Goal: Information Seeking & Learning: Learn about a topic

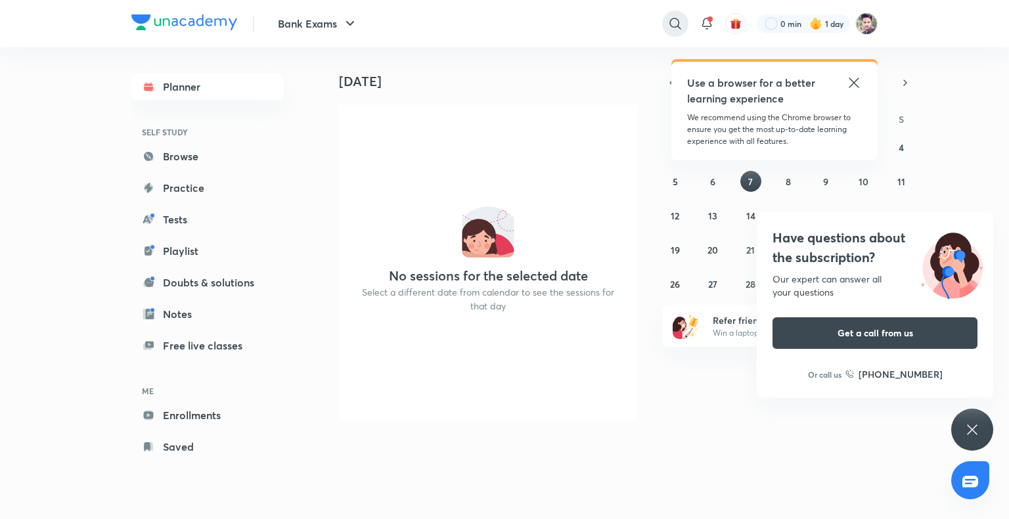
click at [674, 20] on icon at bounding box center [675, 24] width 16 height 16
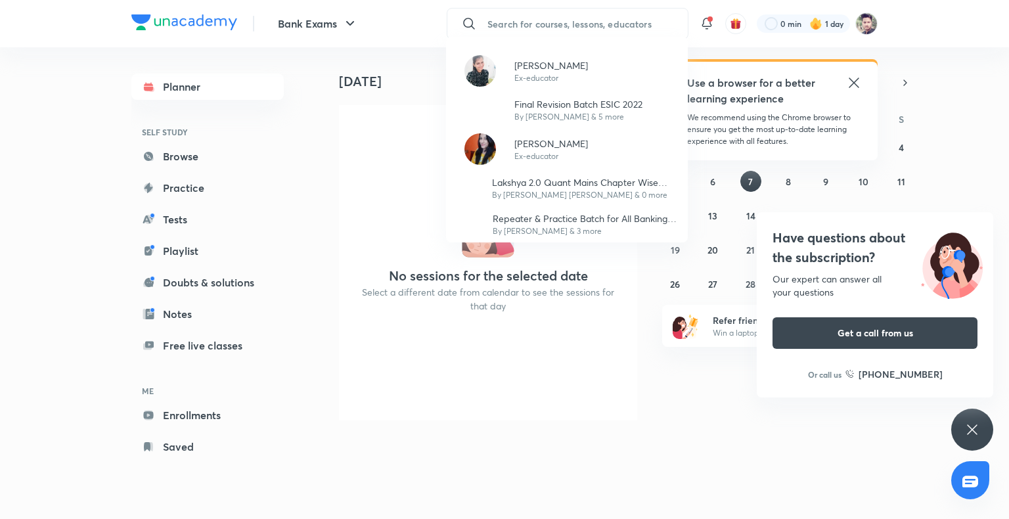
click at [607, 24] on div "[PERSON_NAME] Ex-educator Final Revision Batch ESIC 2022 By [PERSON_NAME] & 5 m…" at bounding box center [504, 259] width 1009 height 519
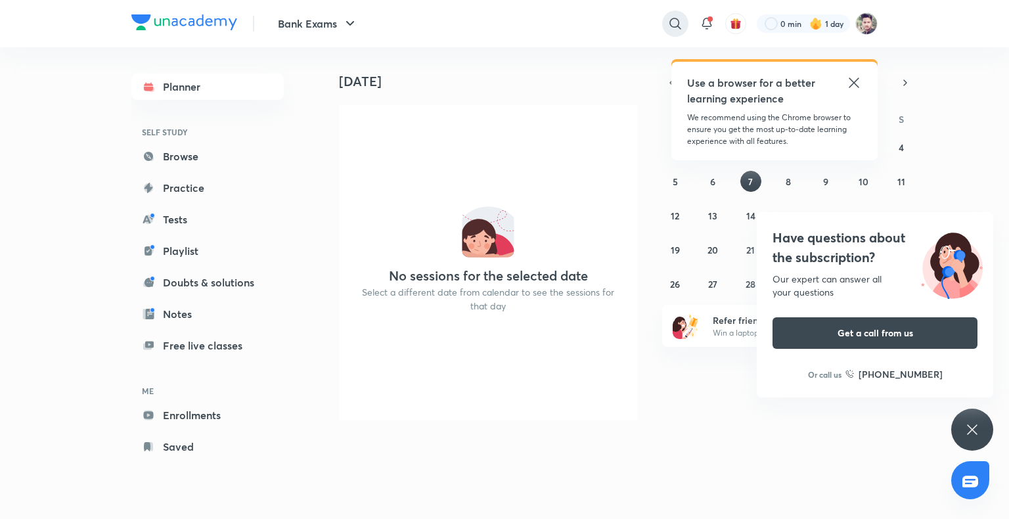
click at [669, 22] on icon at bounding box center [675, 24] width 16 height 16
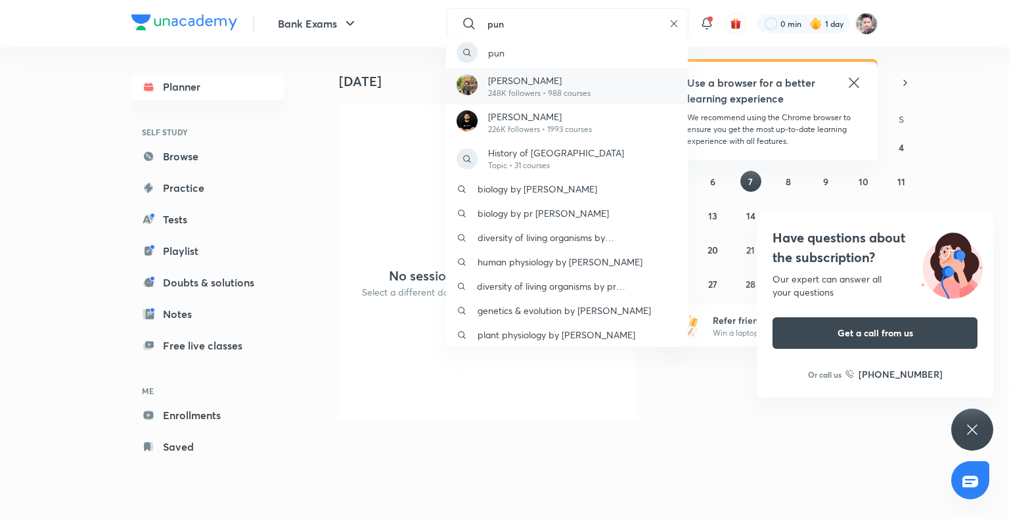
type input "pun"
click at [593, 77] on div "[PERSON_NAME] 248K followers • 988 courses" at bounding box center [567, 86] width 242 height 36
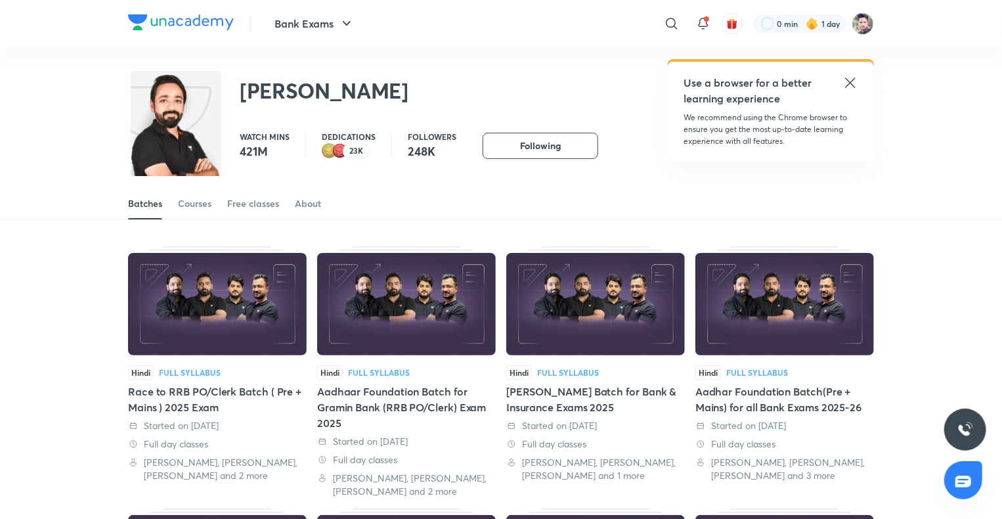
click at [177, 206] on div "Batches Courses Free classes About" at bounding box center [501, 204] width 746 height 32
click at [195, 208] on div "Courses" at bounding box center [194, 203] width 33 height 13
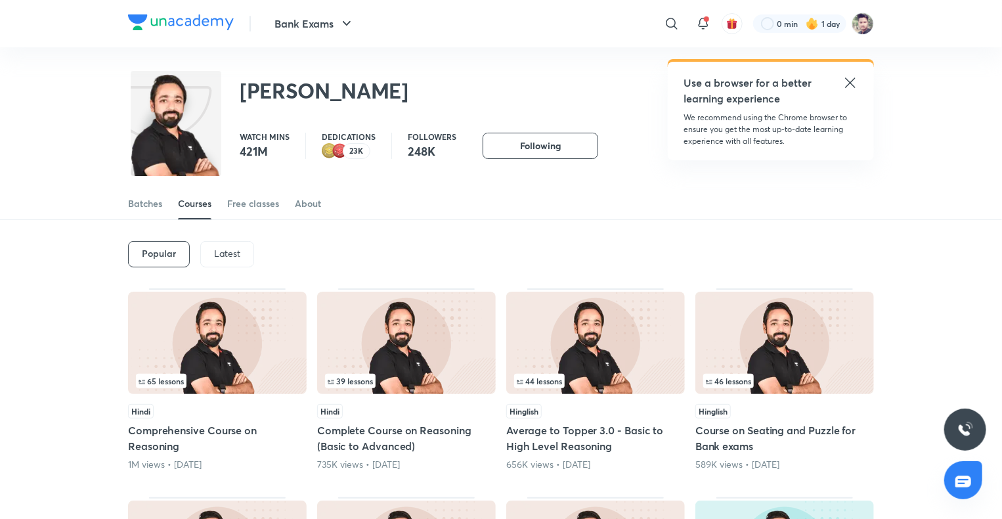
click at [222, 251] on p "Latest" at bounding box center [227, 253] width 26 height 11
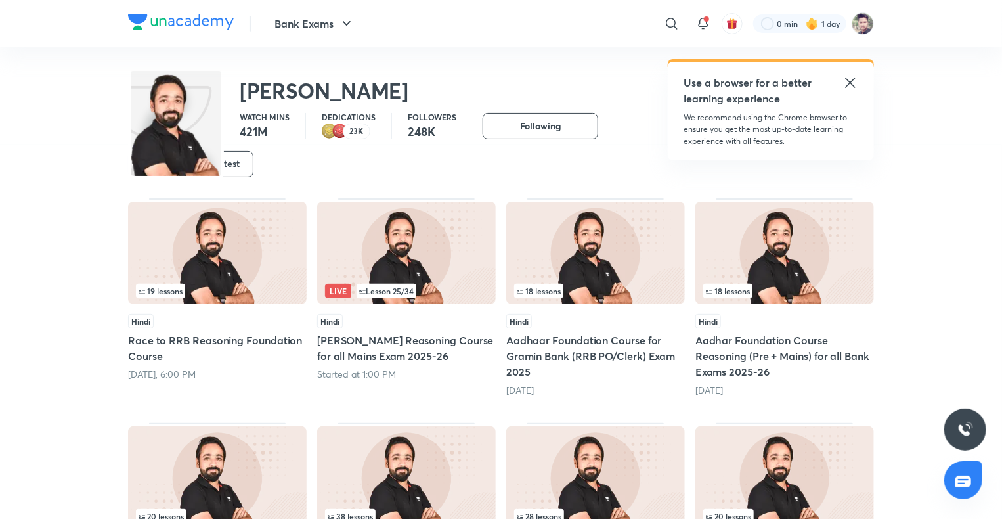
scroll to position [122, 0]
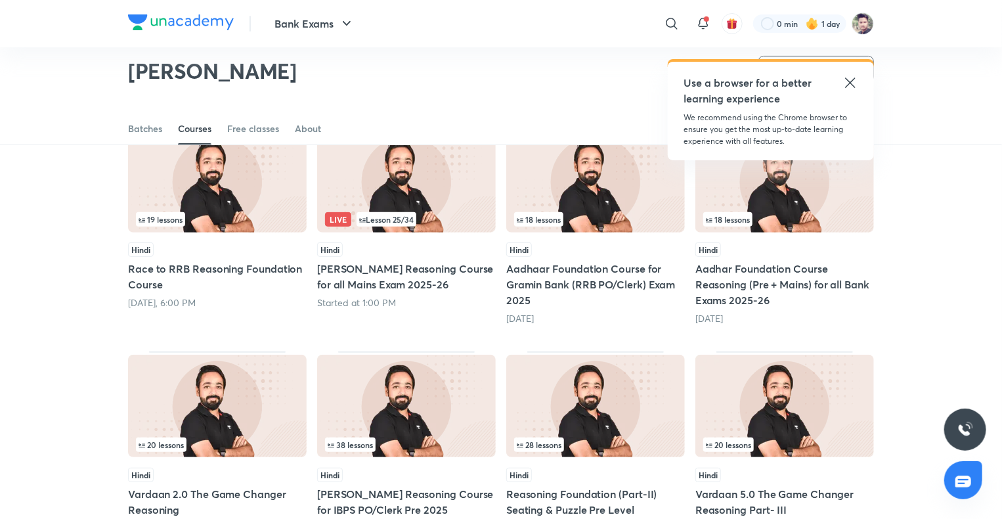
click at [255, 196] on img at bounding box center [217, 181] width 179 height 102
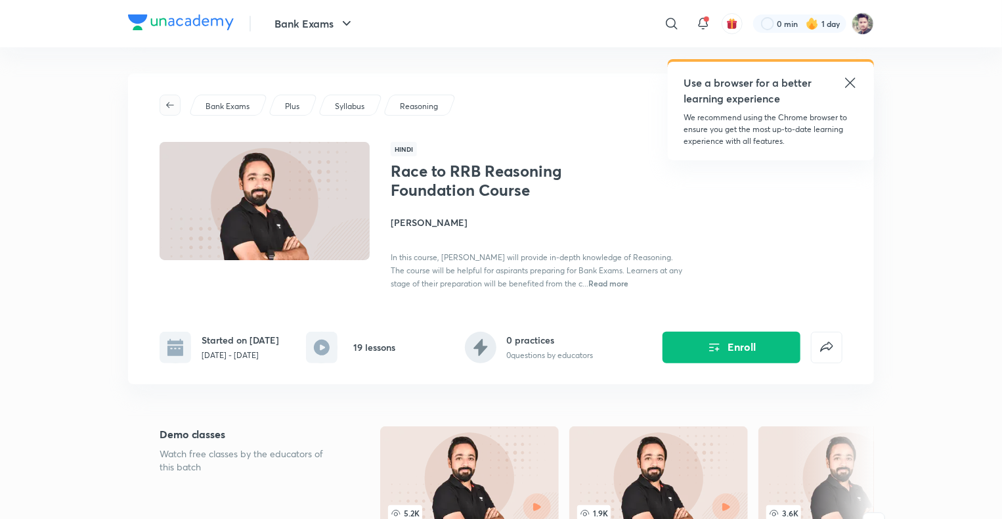
click at [172, 101] on icon "button" at bounding box center [170, 105] width 11 height 11
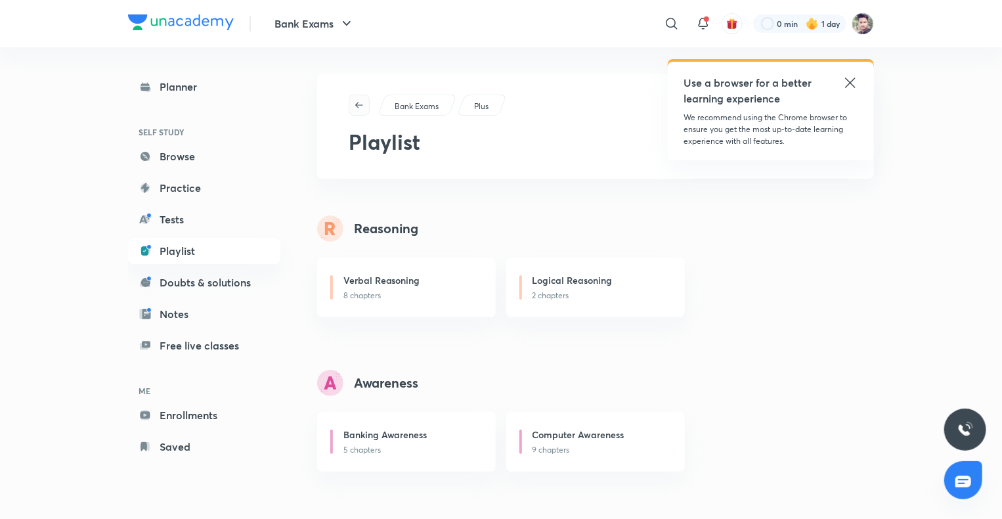
click at [356, 104] on icon "button" at bounding box center [359, 105] width 11 height 11
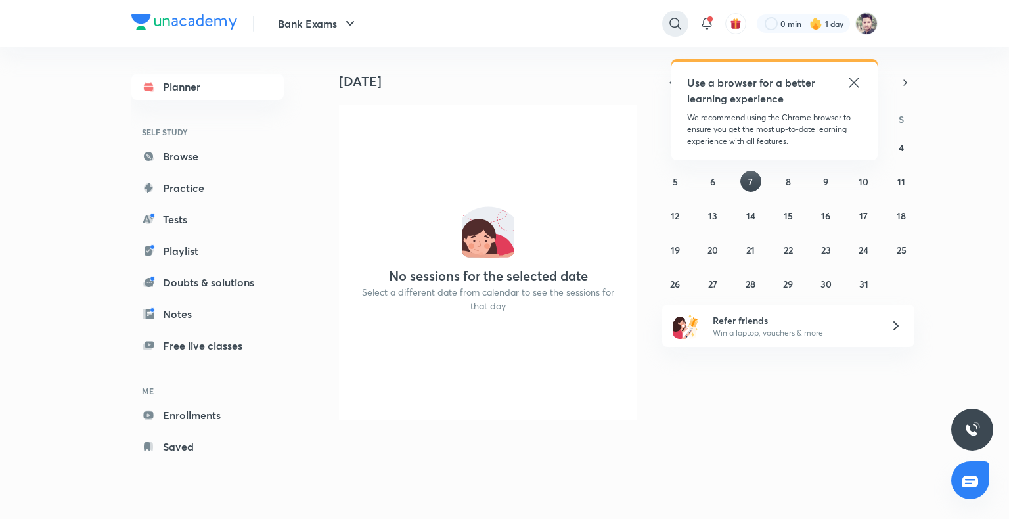
click at [667, 25] on icon at bounding box center [675, 24] width 16 height 16
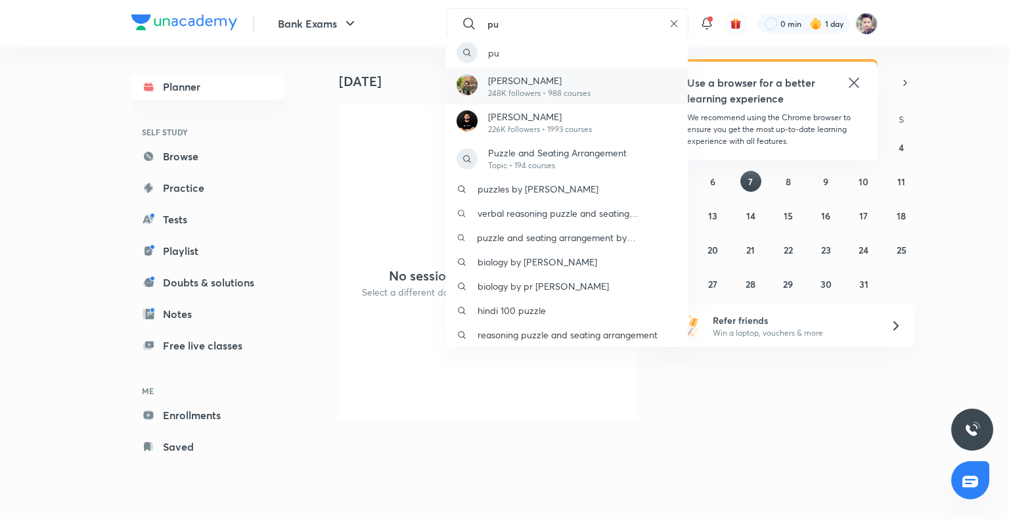
type input "pu"
click at [612, 81] on div "[PERSON_NAME] 248K followers • 988 courses" at bounding box center [567, 86] width 242 height 36
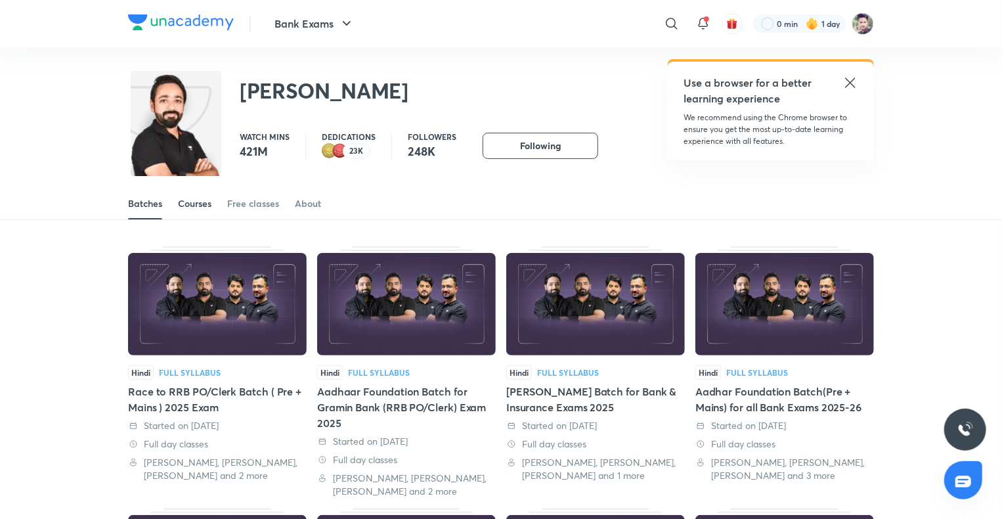
click at [194, 207] on div "Courses" at bounding box center [194, 203] width 33 height 13
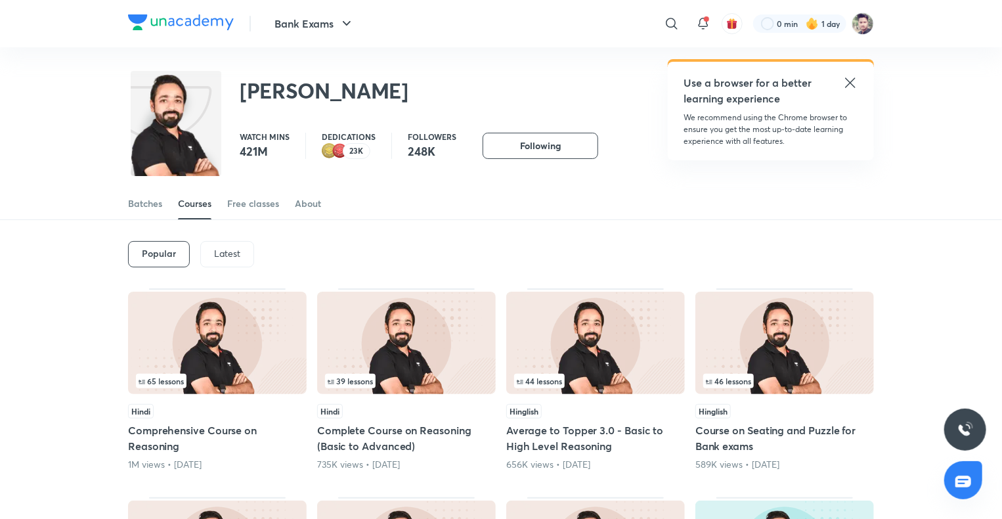
click at [219, 246] on div "Latest" at bounding box center [227, 254] width 54 height 26
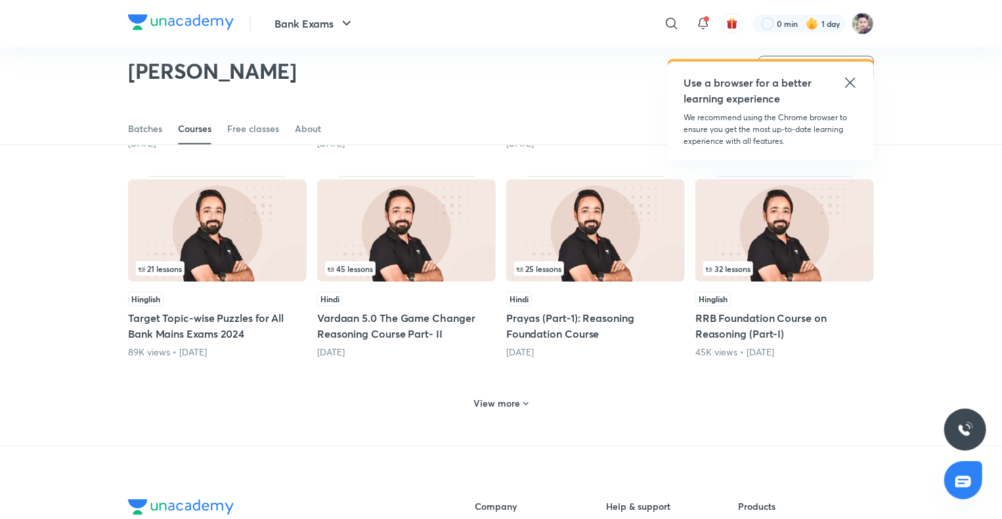
scroll to position [515, 0]
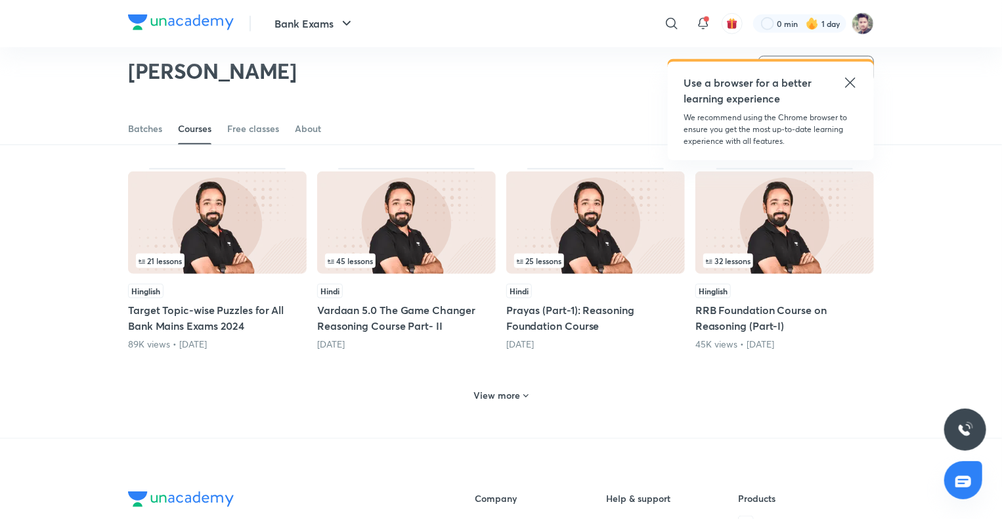
click at [353, 235] on img at bounding box center [406, 222] width 179 height 102
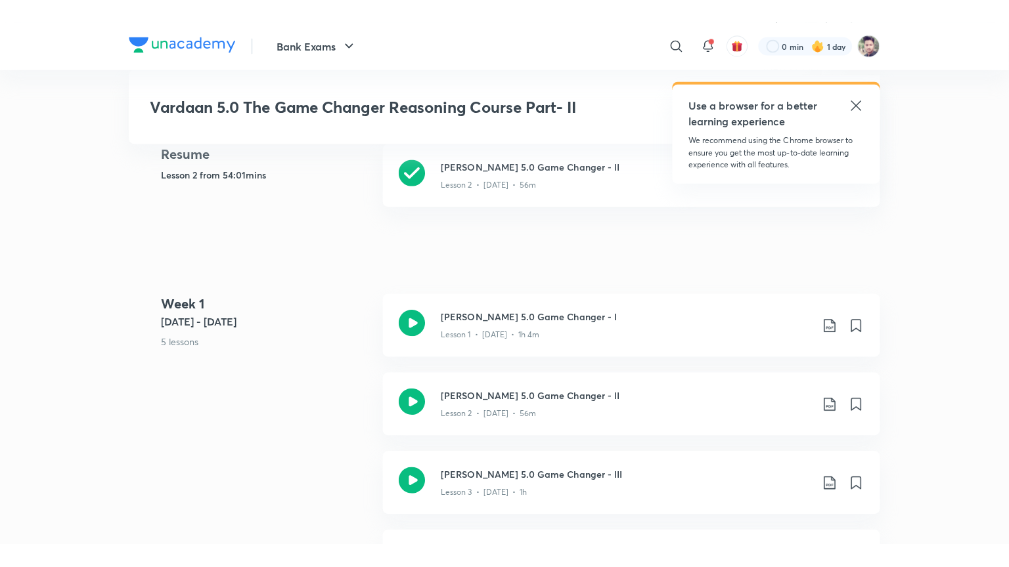
scroll to position [657, 0]
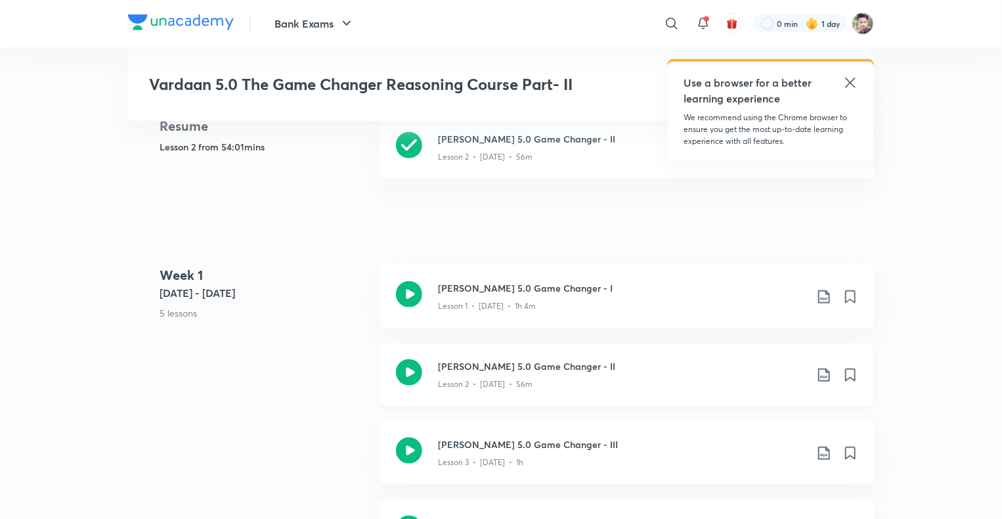
click at [490, 363] on h3 "[PERSON_NAME] 5.0 Game Changer - II" at bounding box center [622, 366] width 368 height 14
